Goal: Task Accomplishment & Management: Manage account settings

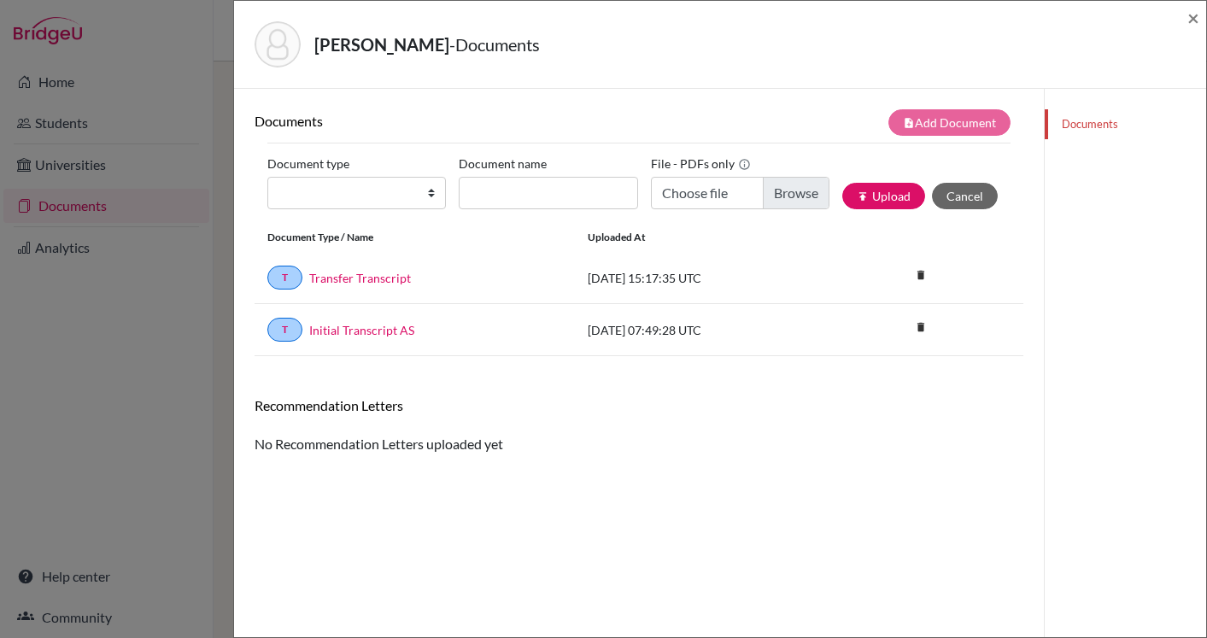
click at [1185, 15] on div "Villers, Felix - Documents ×" at bounding box center [720, 44] width 958 height 73
click at [1194, 15] on span "×" at bounding box center [1193, 17] width 12 height 25
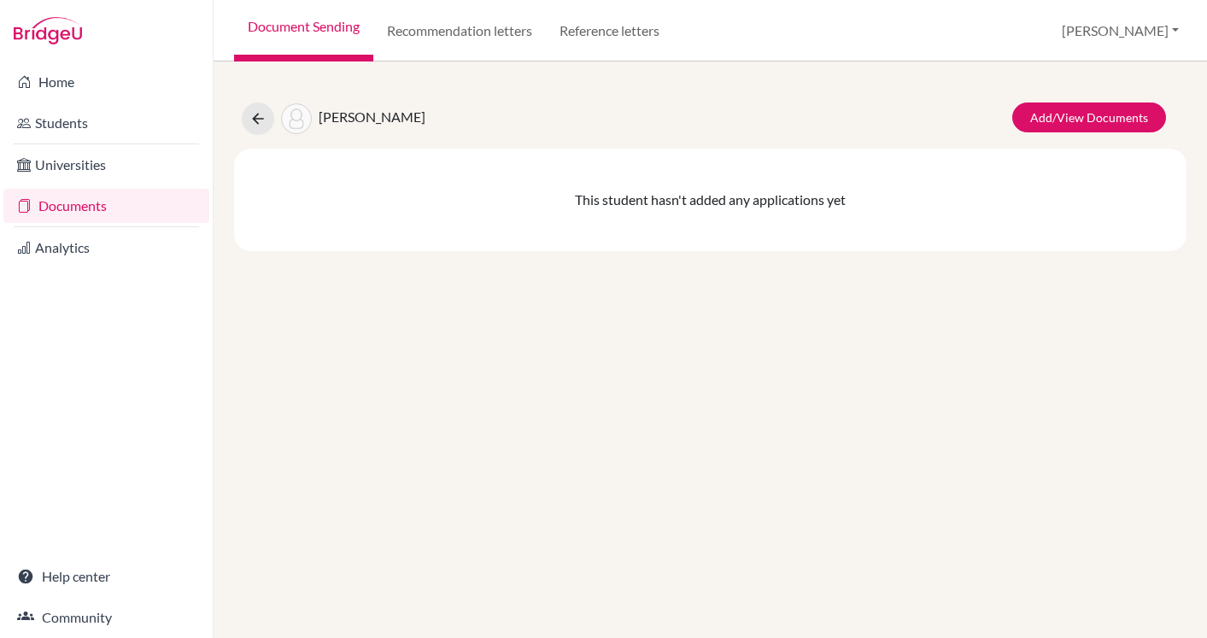
click at [72, 205] on link "Documents" at bounding box center [106, 206] width 206 height 34
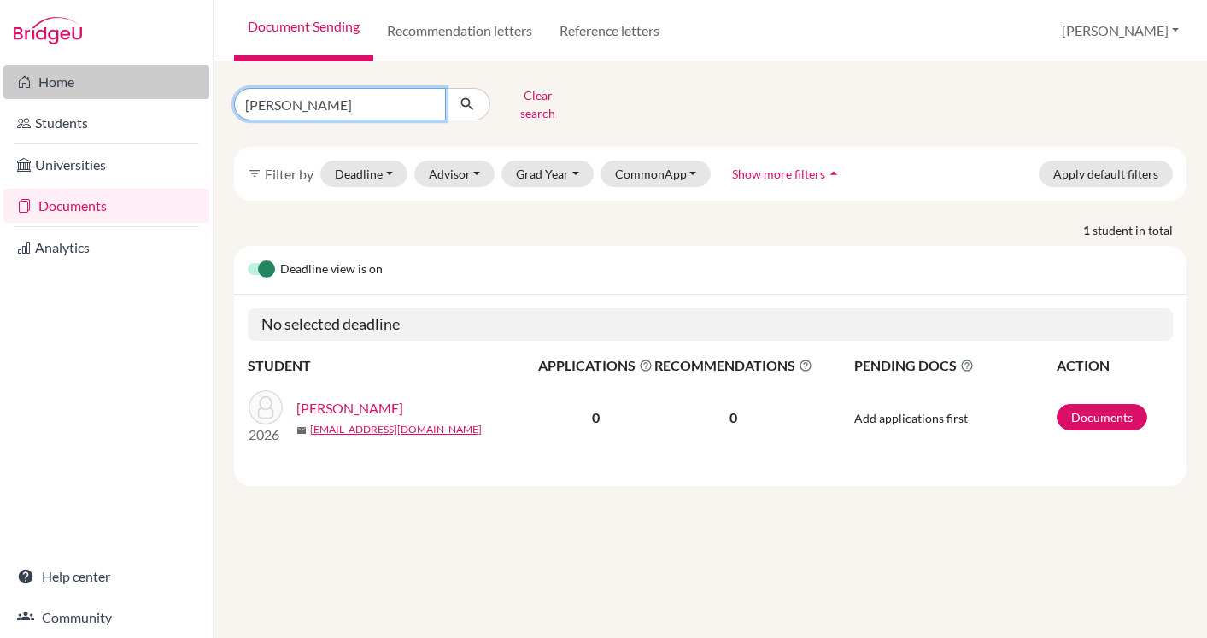
drag, startPoint x: 326, startPoint y: 94, endPoint x: 205, endPoint y: 93, distance: 121.3
click at [206, 94] on div "Home Students Universities Documents Analytics Help center Community Document S…" at bounding box center [603, 319] width 1207 height 638
type input "denev"
click button "submit" at bounding box center [467, 104] width 45 height 32
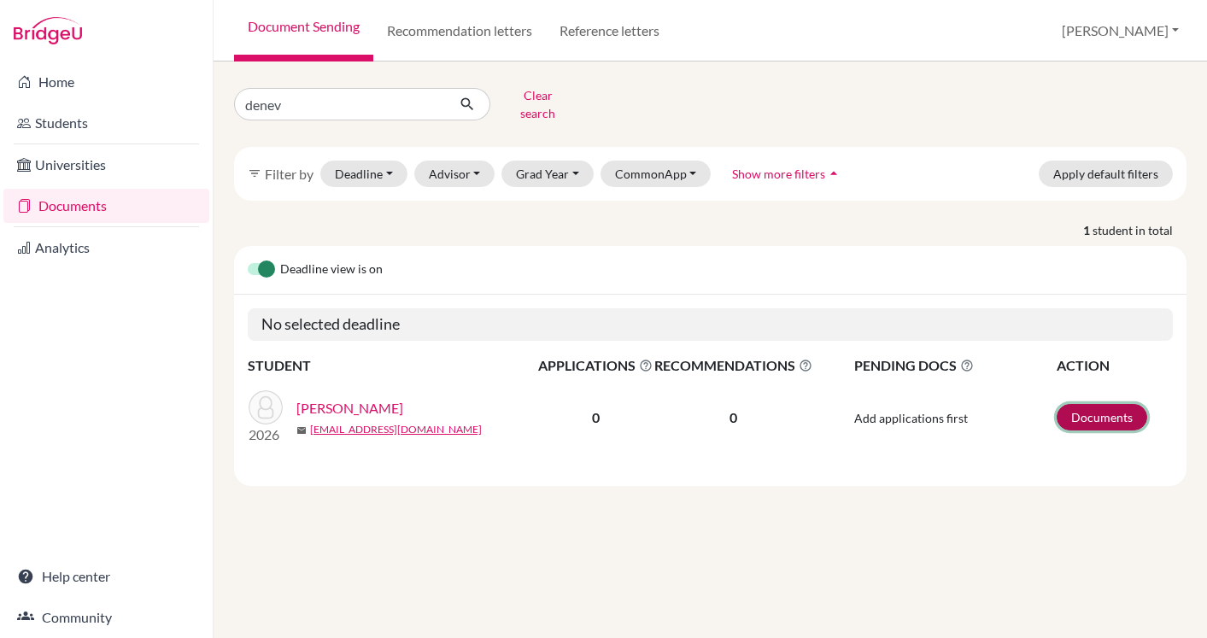
click at [1076, 404] on link "Documents" at bounding box center [1101, 417] width 91 height 26
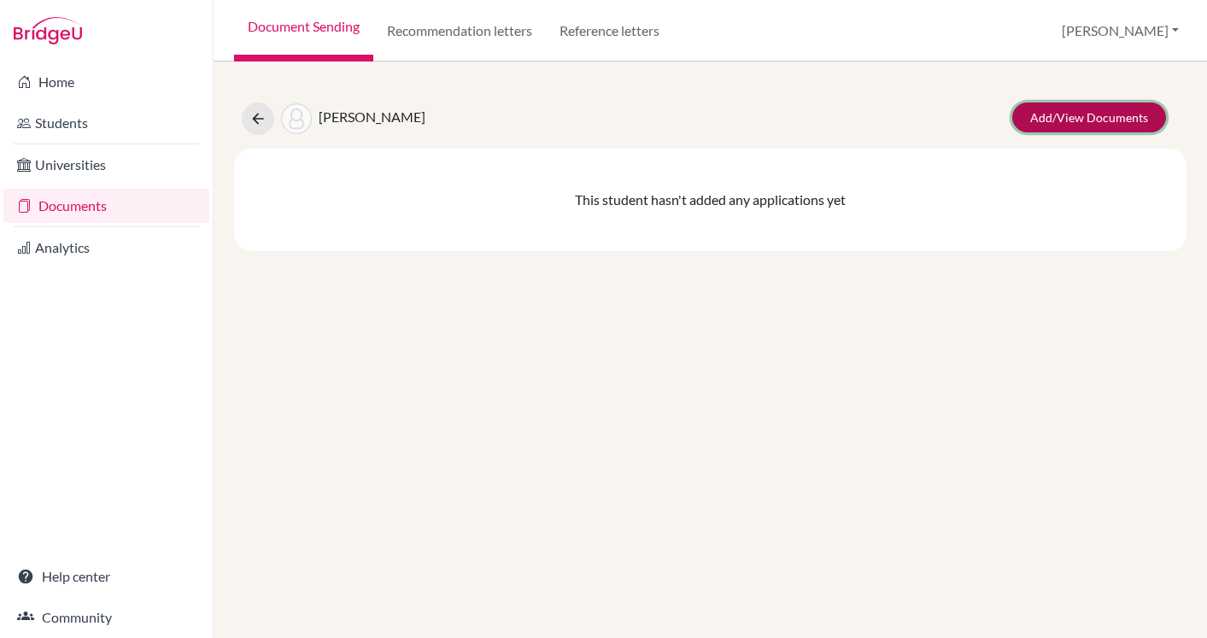
click at [1050, 119] on link "Add/View Documents" at bounding box center [1089, 117] width 154 height 30
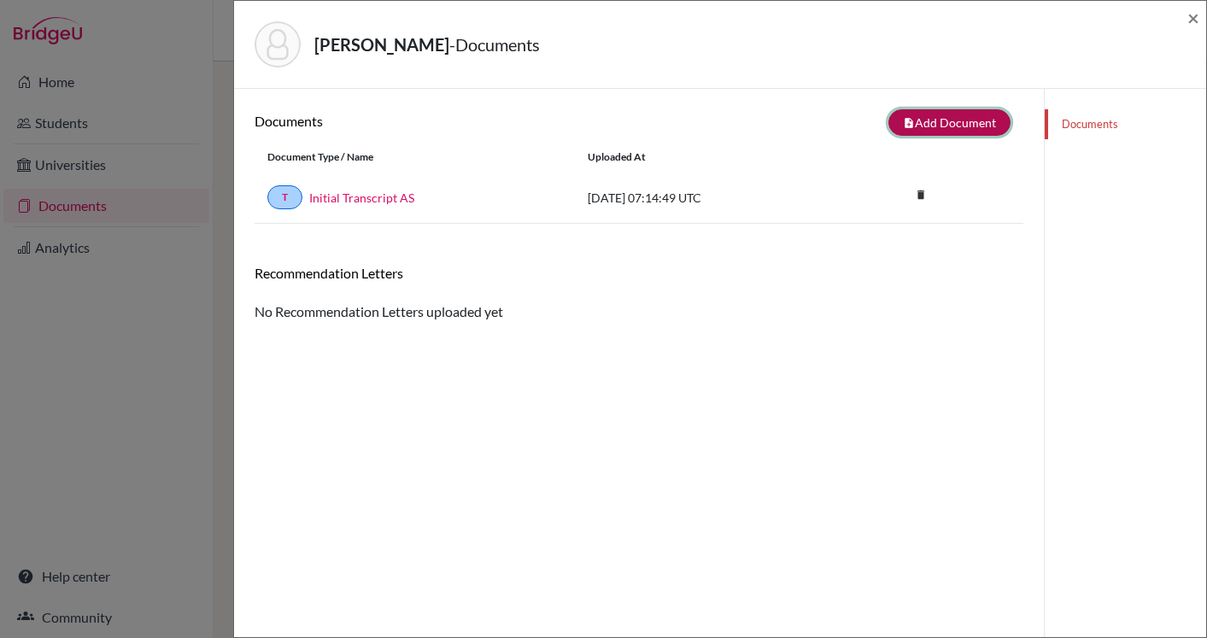
click at [935, 118] on button "note_add Add Document" at bounding box center [949, 122] width 122 height 26
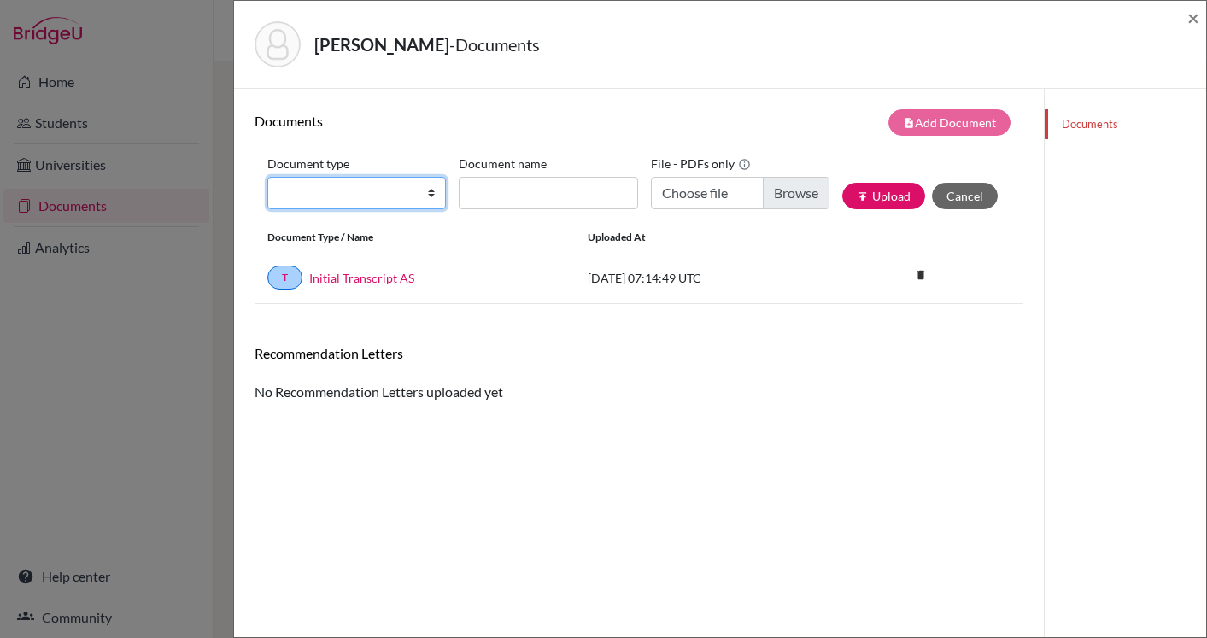
click at [414, 197] on select "Change explanation for Common App reports Counselor recommendation Internationa…" at bounding box center [356, 193] width 178 height 32
select select "2"
click at [267, 177] on select "Change explanation for Common App reports Counselor recommendation Internationa…" at bounding box center [356, 193] width 178 height 32
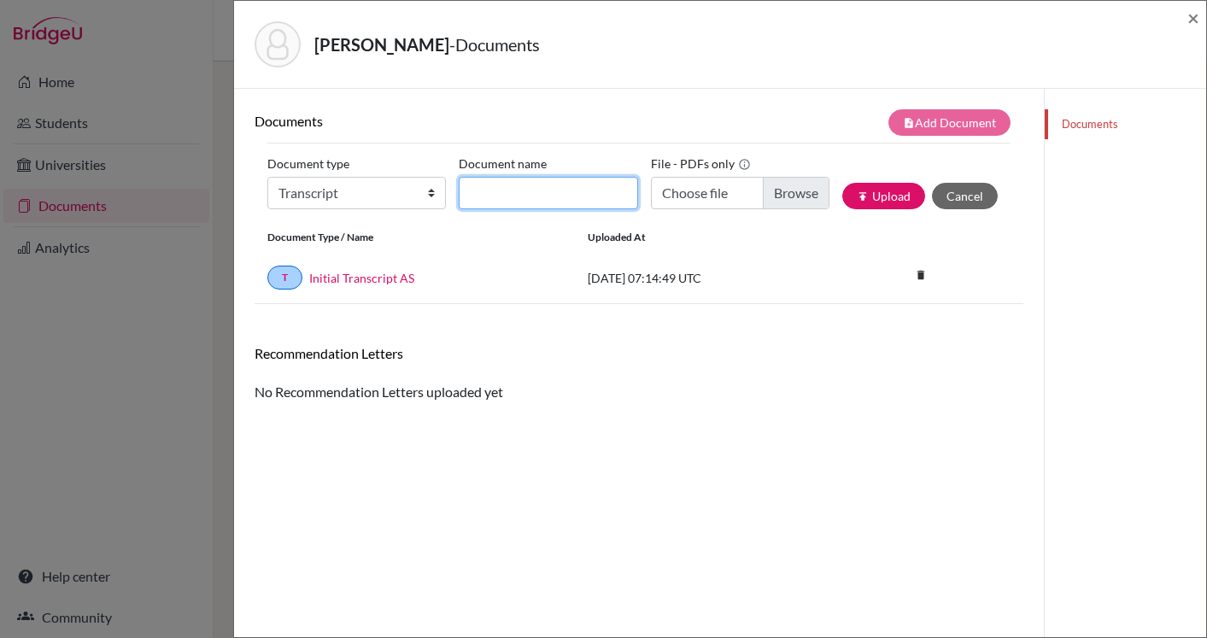
click at [533, 193] on input "Document name" at bounding box center [548, 193] width 178 height 32
type input "Transfer Transcript"
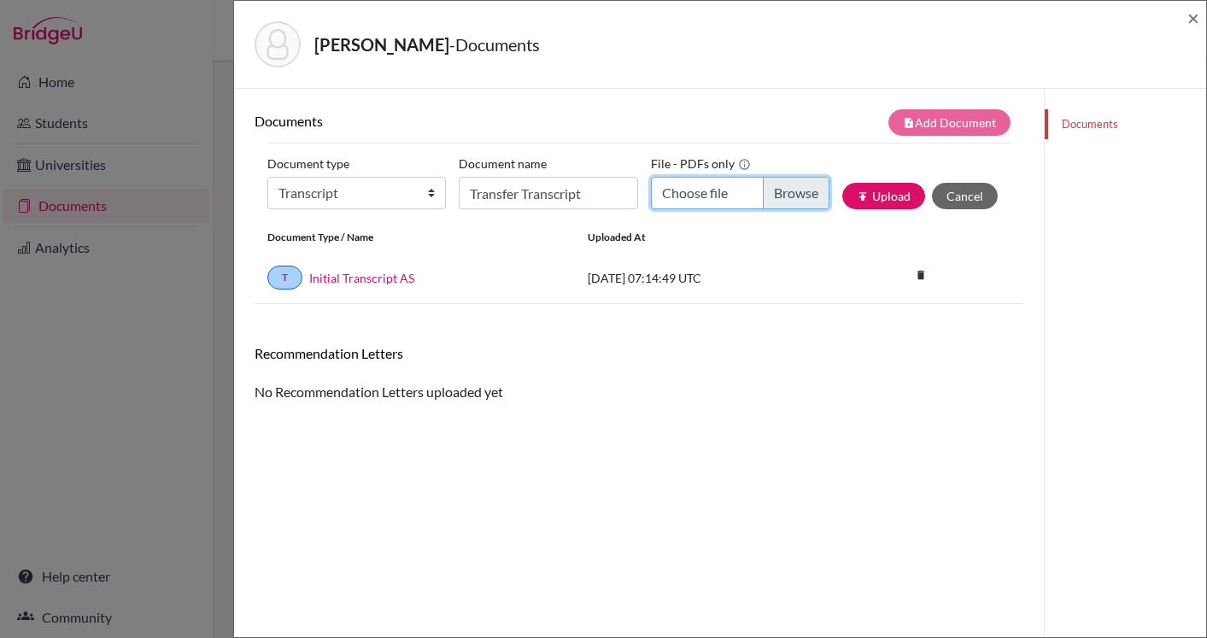
click at [777, 197] on input "Choose file" at bounding box center [740, 193] width 178 height 32
type input "C:\fakepath\Yoan, Denev Transfer Trnascript.pdf"
click at [886, 198] on button "publish Upload" at bounding box center [883, 196] width 83 height 26
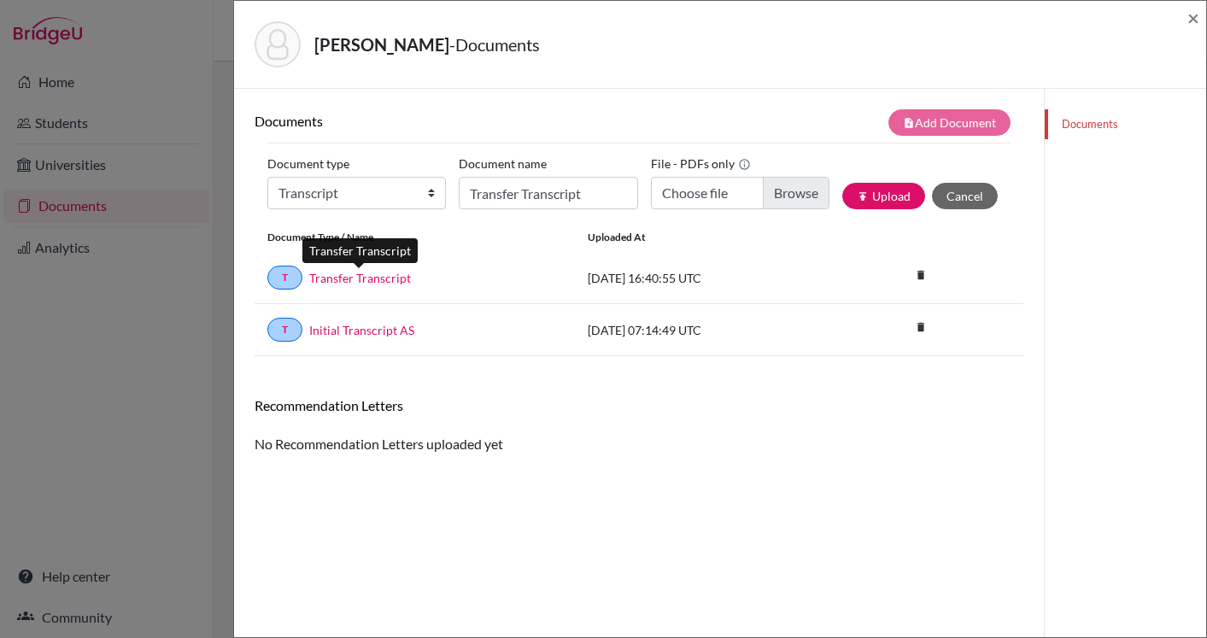
click at [366, 279] on link "Transfer Transcript" at bounding box center [360, 278] width 102 height 18
click at [363, 285] on link "Transfer Transcript" at bounding box center [360, 278] width 102 height 18
click at [1189, 26] on span "×" at bounding box center [1193, 17] width 12 height 25
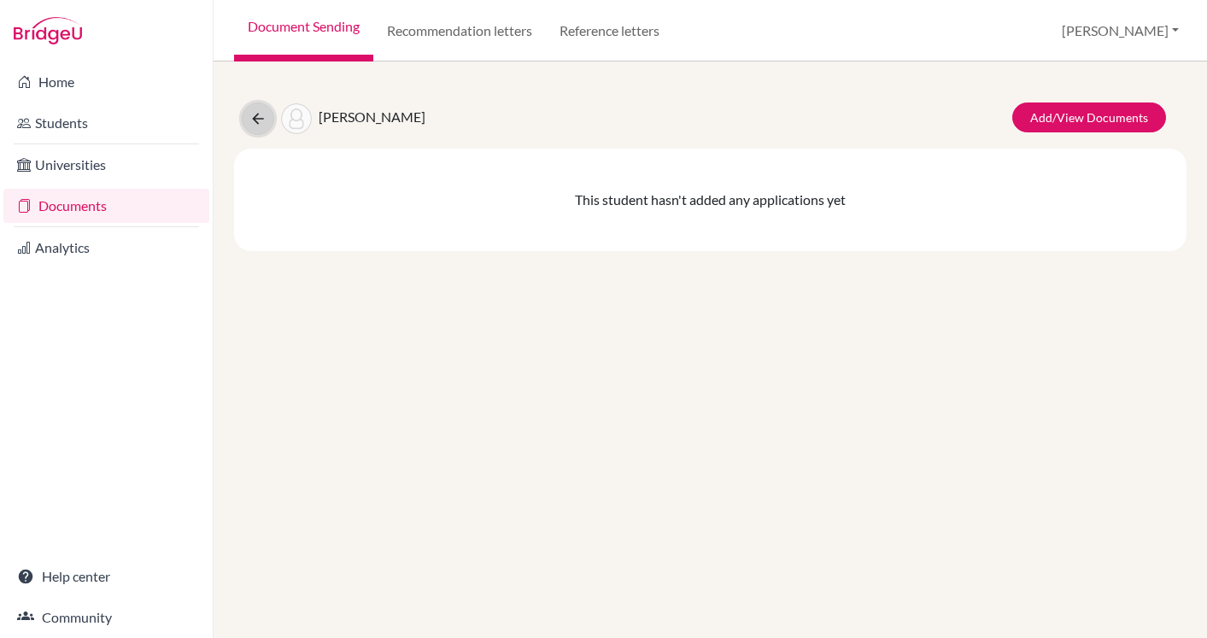
click at [251, 115] on icon at bounding box center [257, 118] width 17 height 17
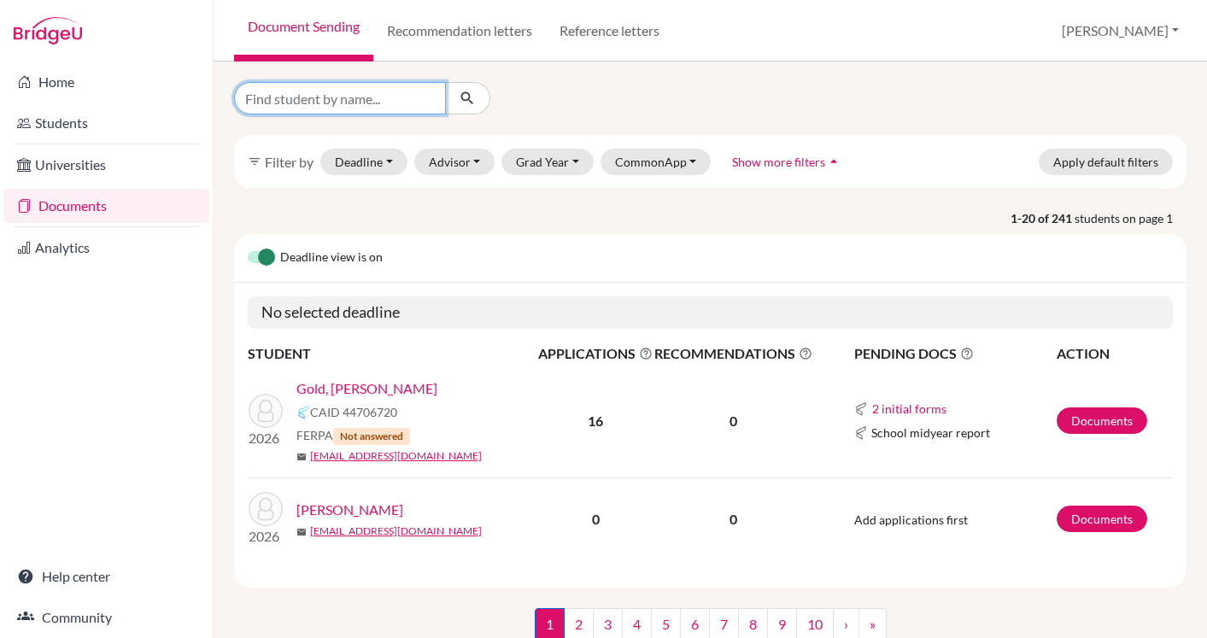
click at [360, 114] on input "Find student by name..." at bounding box center [340, 98] width 212 height 32
type input "[PERSON_NAME]"
click button "submit" at bounding box center [467, 98] width 45 height 32
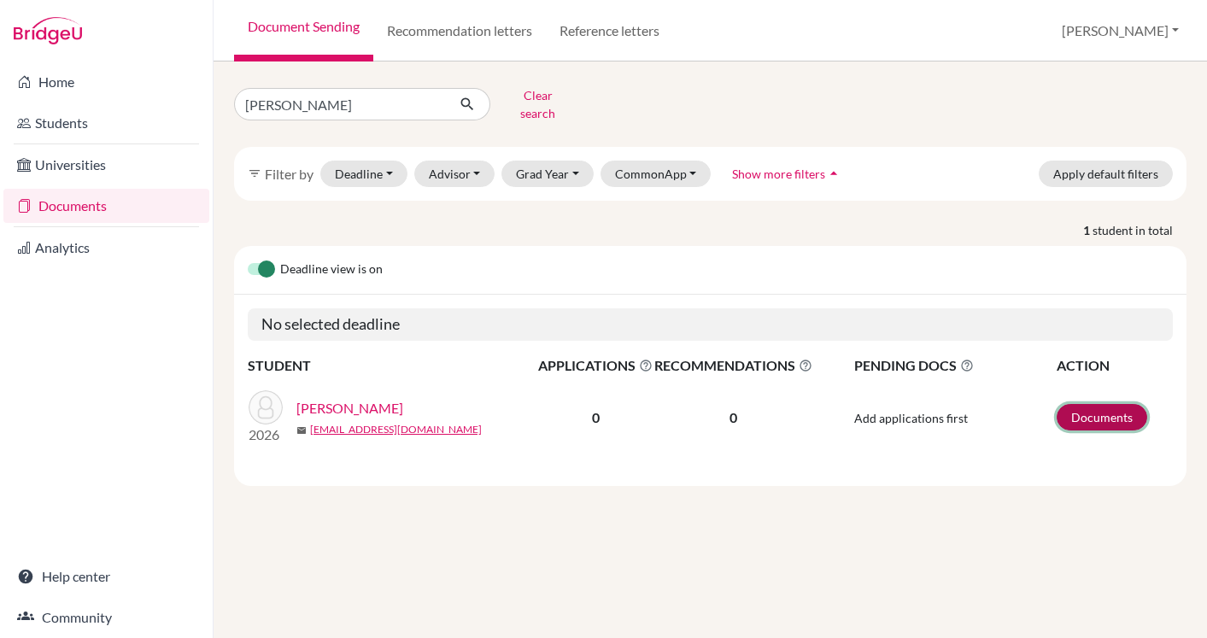
click at [1083, 407] on link "Documents" at bounding box center [1101, 417] width 91 height 26
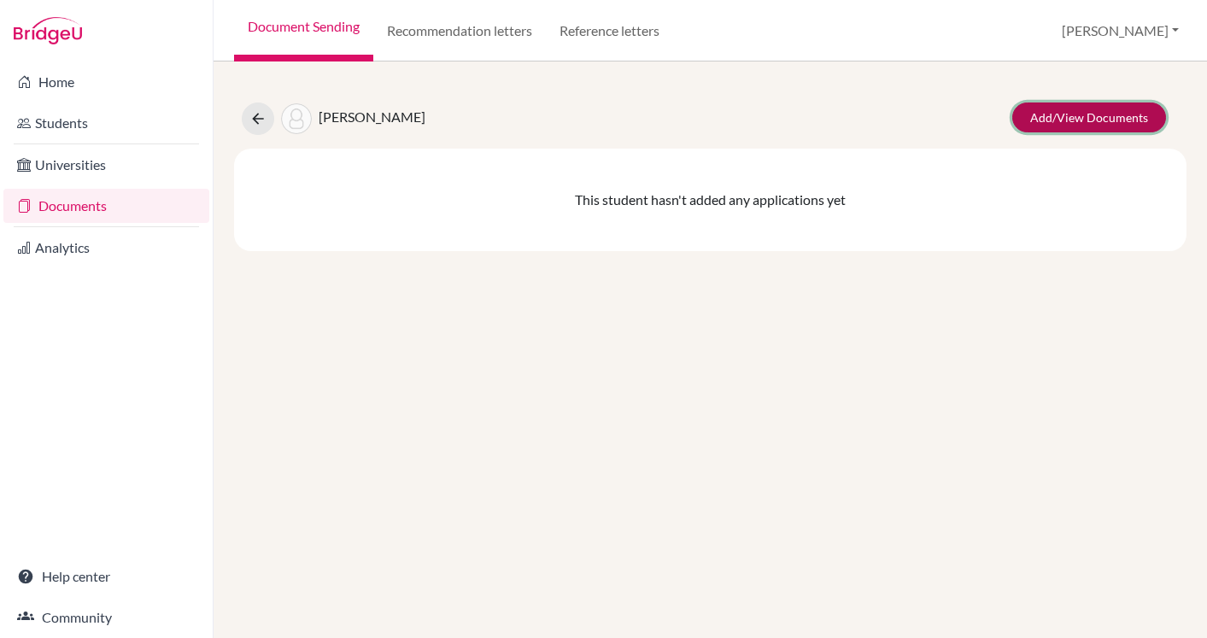
click at [1077, 119] on link "Add/View Documents" at bounding box center [1089, 117] width 154 height 30
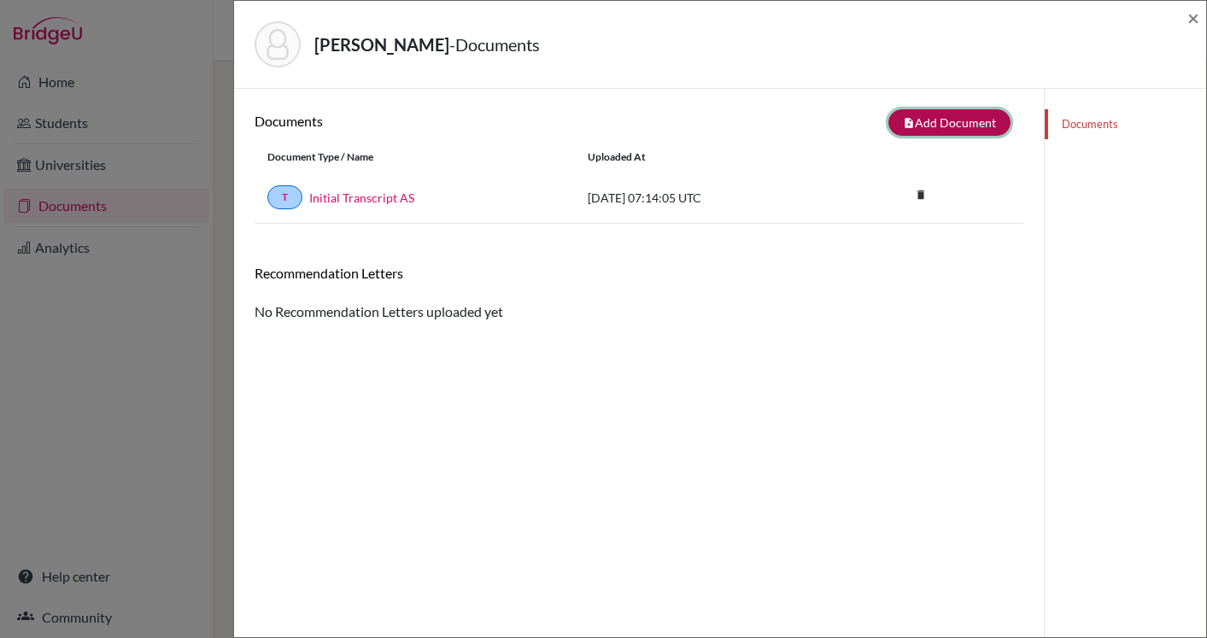
click at [966, 123] on button "note_add Add Document" at bounding box center [949, 122] width 122 height 26
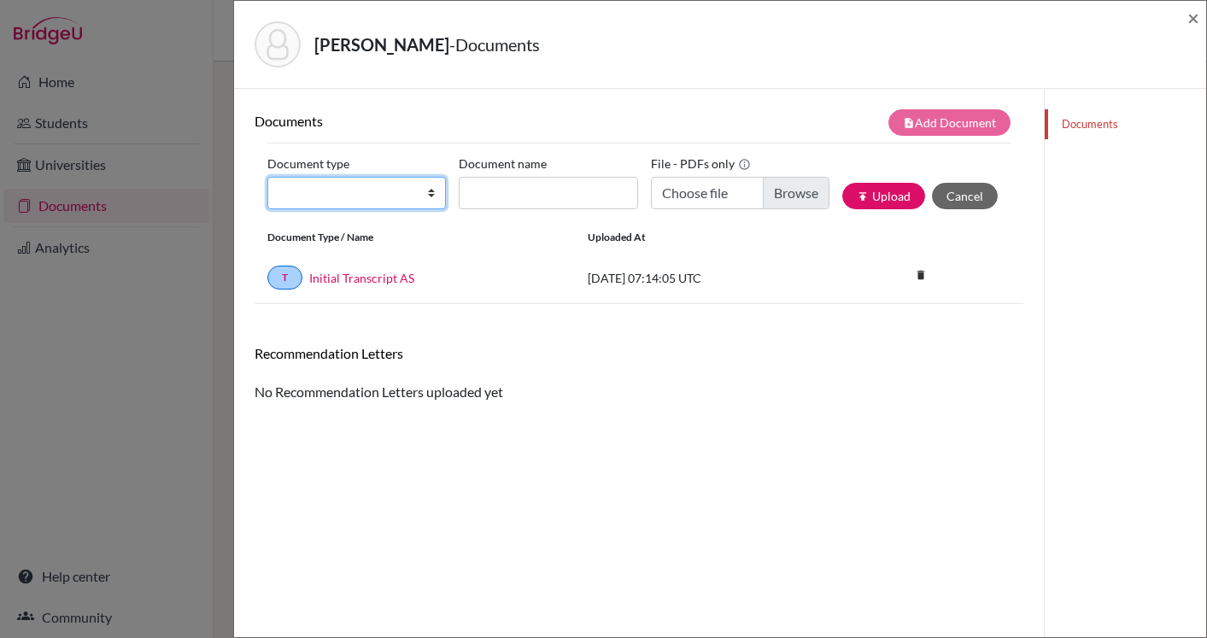
click at [416, 205] on select "Change explanation for Common App reports Counselor recommendation Internationa…" at bounding box center [356, 193] width 178 height 32
select select "2"
click at [267, 177] on select "Change explanation for Common App reports Counselor recommendation Internationa…" at bounding box center [356, 193] width 178 height 32
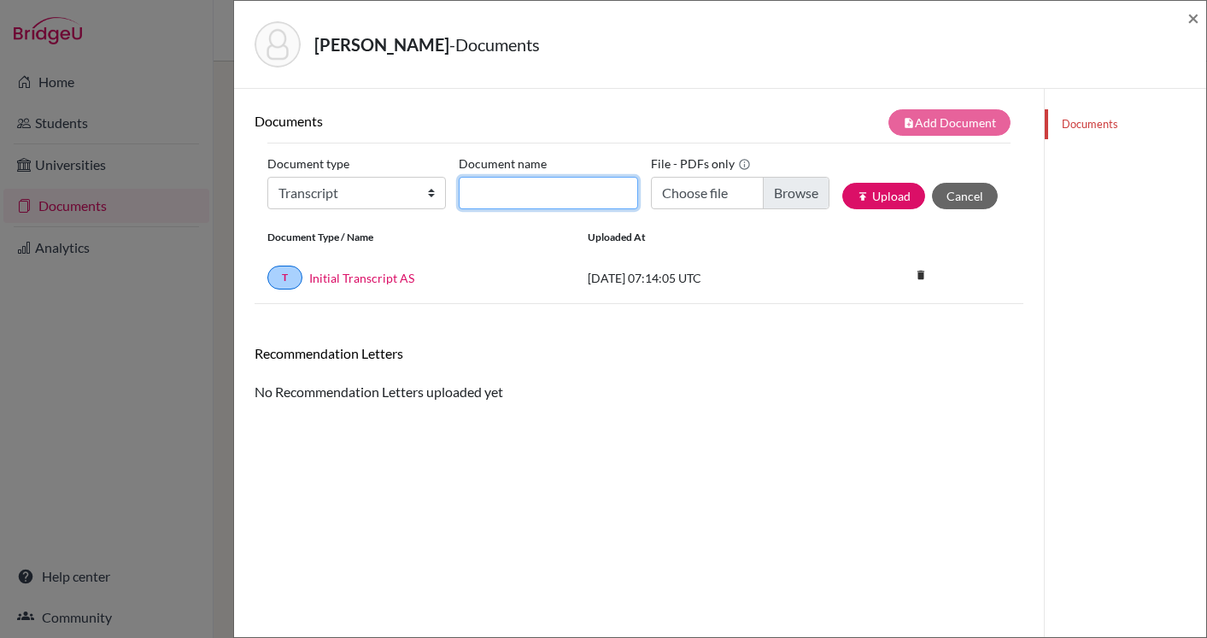
click at [529, 196] on input "Document name" at bounding box center [548, 193] width 178 height 32
type input "Transfer Transcript"
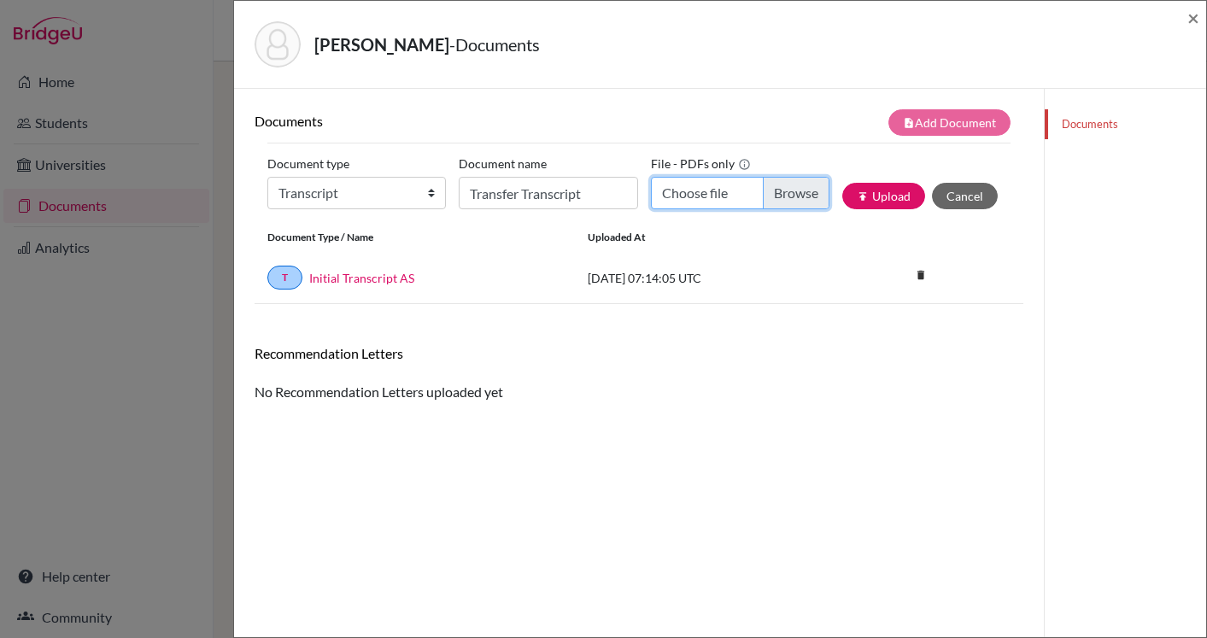
click at [777, 190] on input "Choose file" at bounding box center [740, 193] width 178 height 32
type input "C:\fakepath\Cunningham, Eva ASW Transfer Transcript.pdf"
click at [884, 202] on button "publish Upload" at bounding box center [883, 196] width 83 height 26
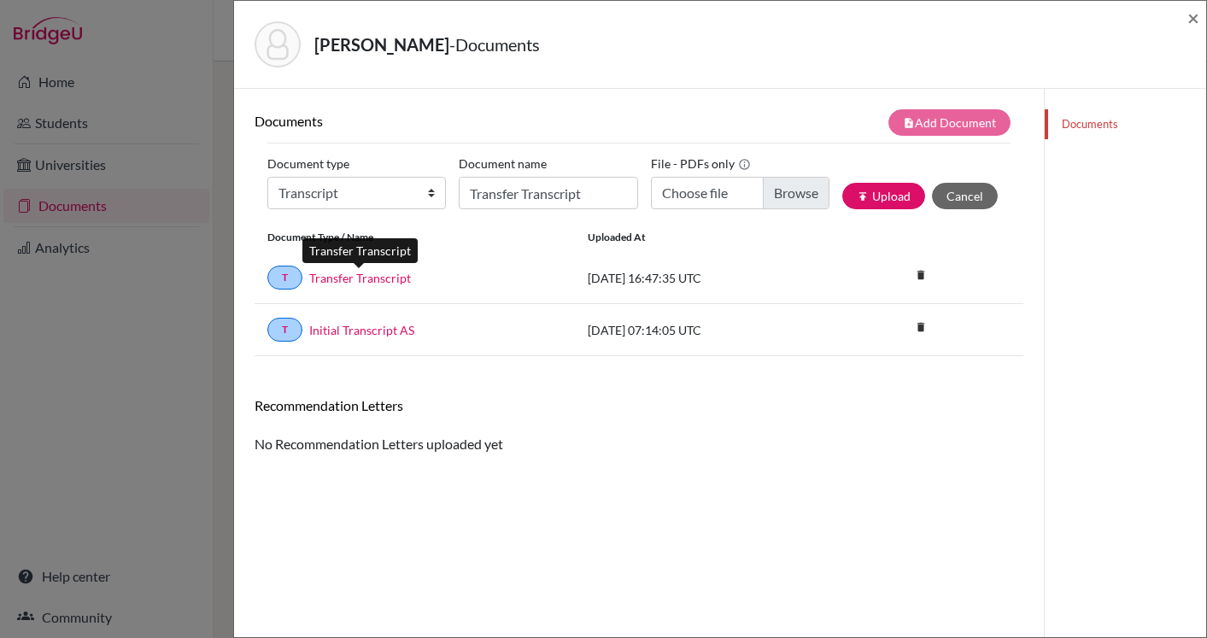
click at [376, 284] on link "Transfer Transcript" at bounding box center [360, 278] width 102 height 18
